Goal: Transaction & Acquisition: Purchase product/service

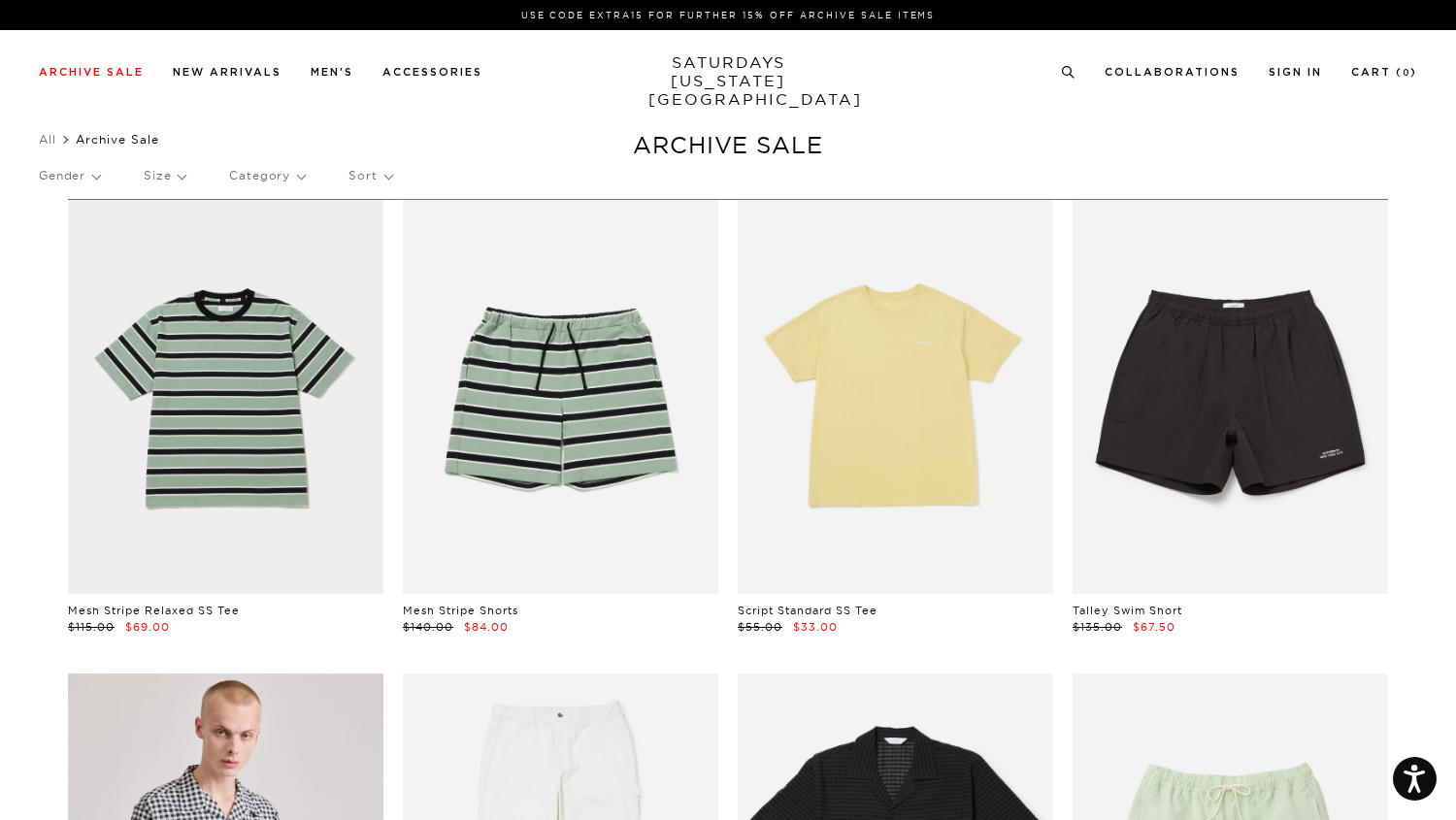
click at [268, 175] on p "Category" at bounding box center [267, 175] width 76 height 44
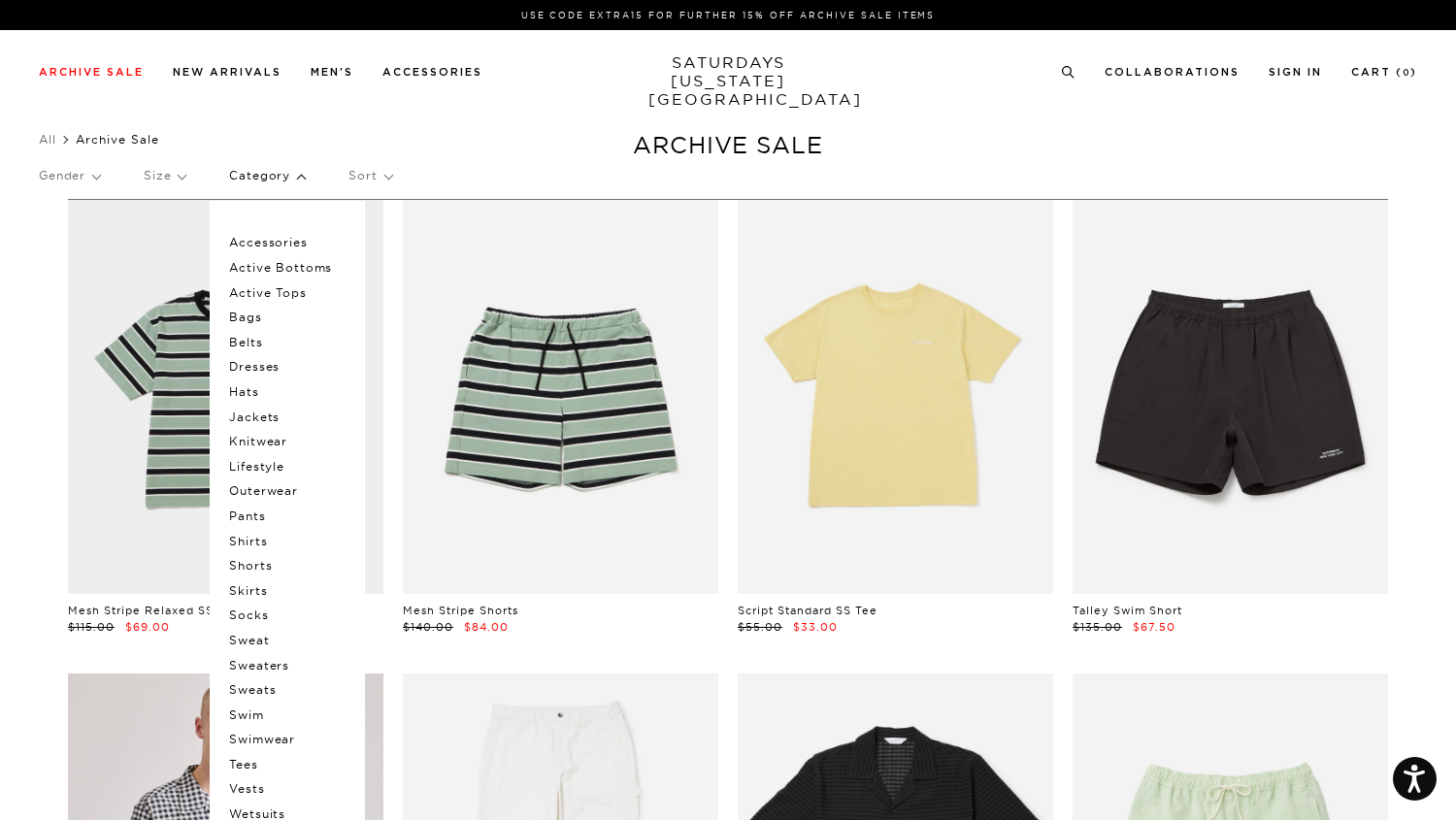
scroll to position [28, 0]
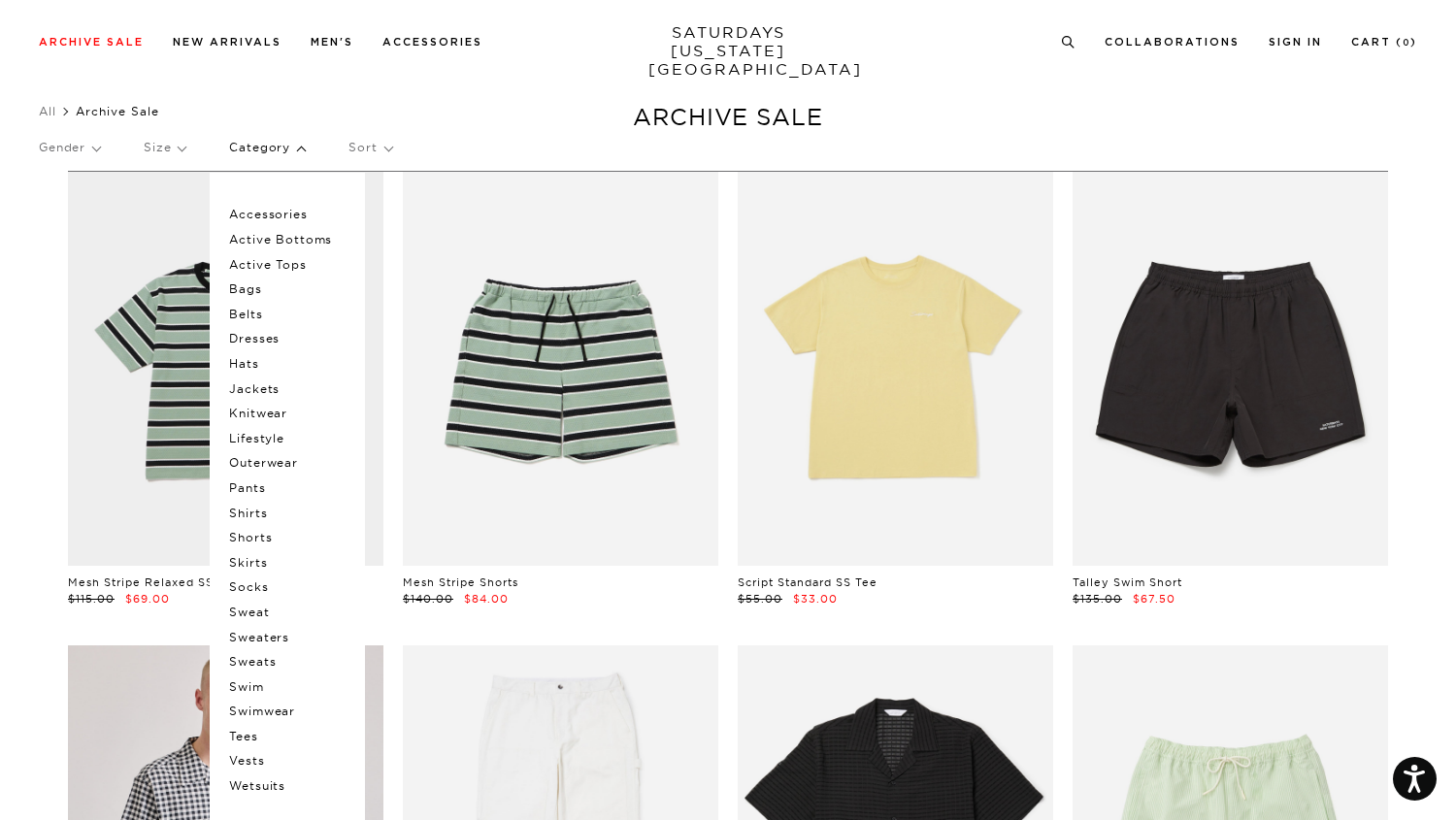
click at [253, 736] on p "Tees" at bounding box center [287, 737] width 117 height 26
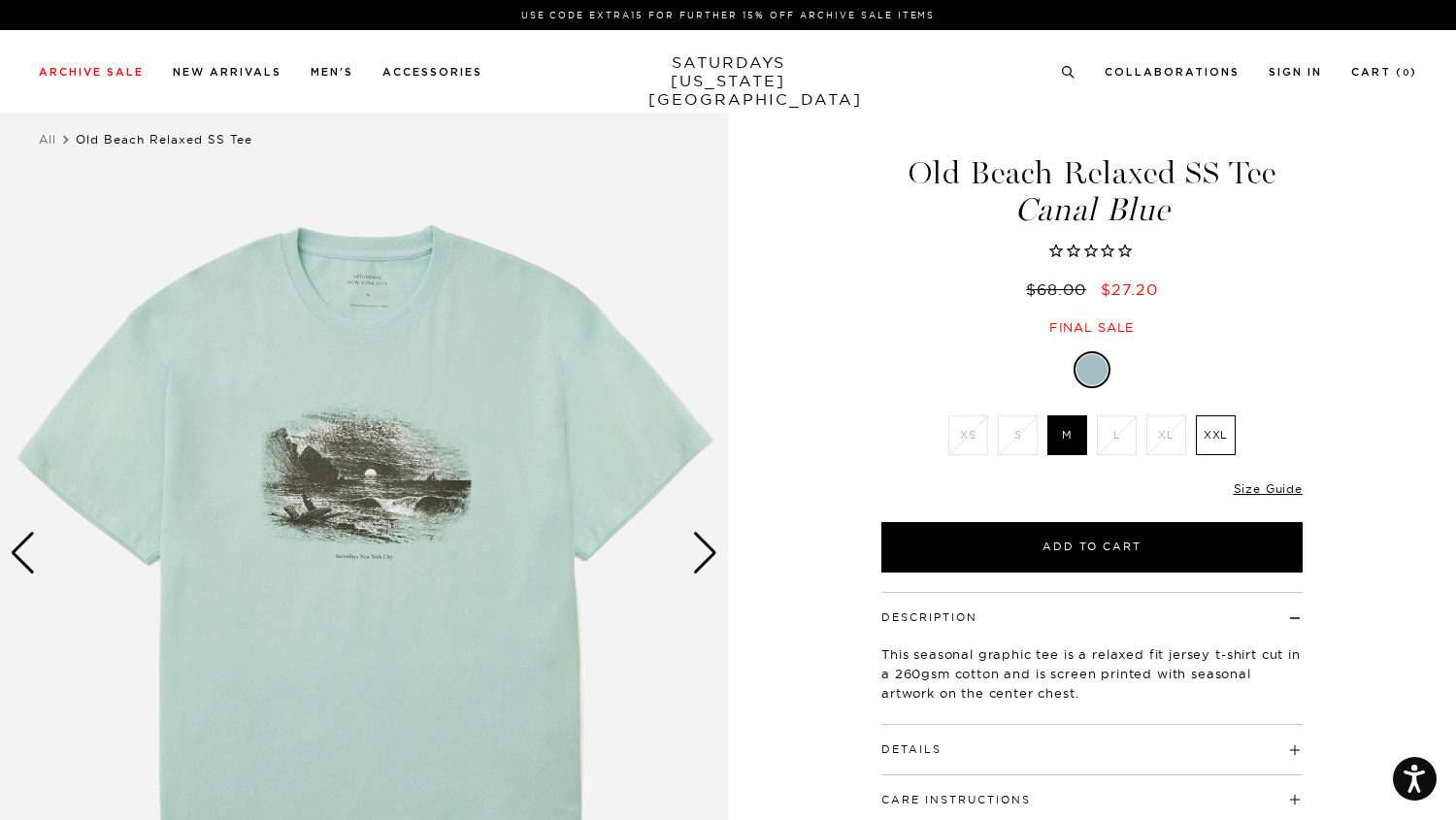
click at [381, 443] on img at bounding box center [364, 553] width 728 height 911
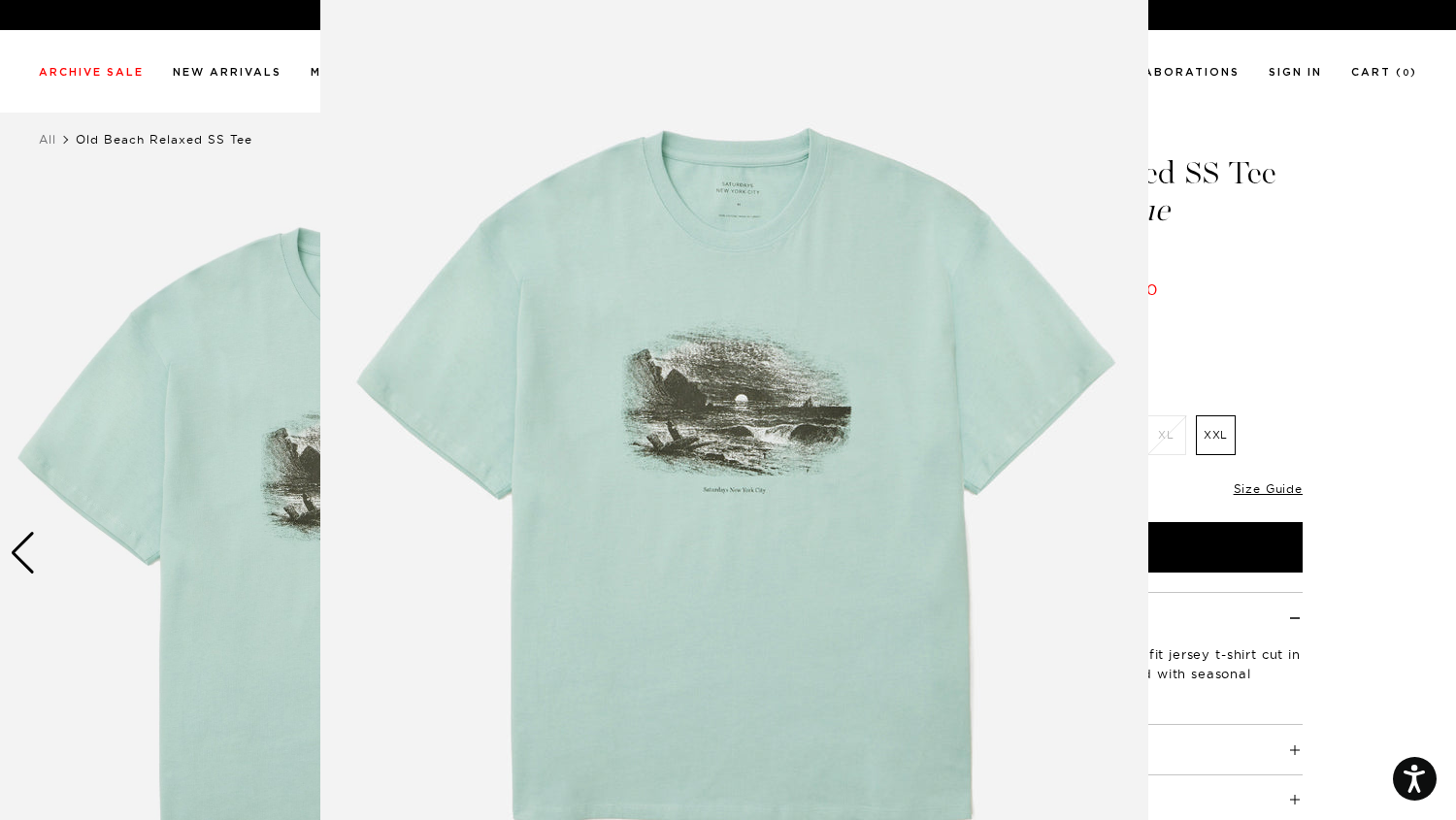
click at [253, 413] on figure at bounding box center [728, 410] width 1456 height 820
